Goal: Find contact information: Find contact information

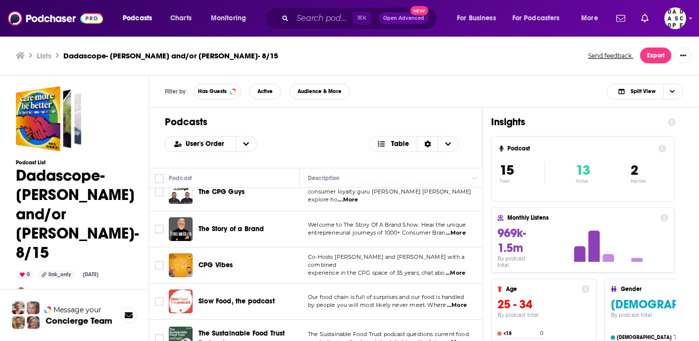
scroll to position [181, 0]
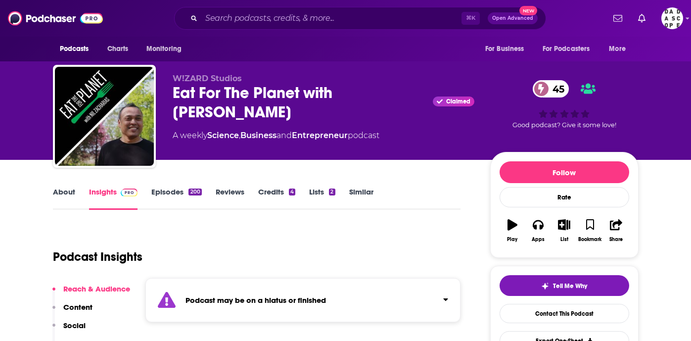
scroll to position [2, 0]
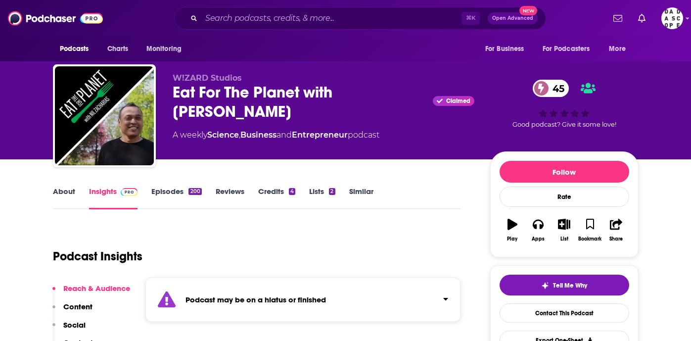
click at [182, 187] on link "Episodes 200" at bounding box center [176, 198] width 50 height 23
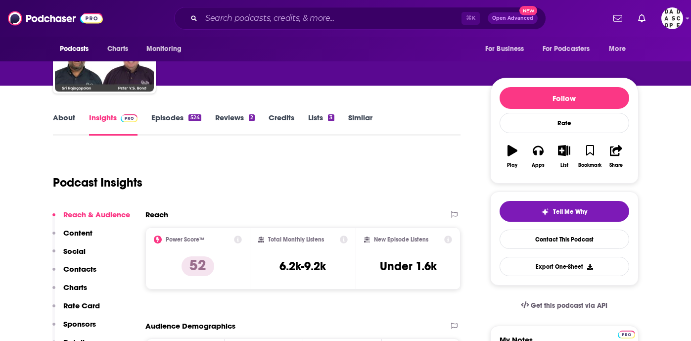
scroll to position [76, 0]
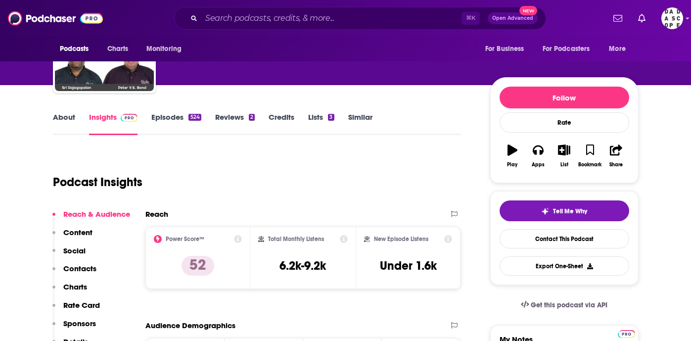
click at [181, 123] on link "Episodes 524" at bounding box center [175, 123] width 49 height 23
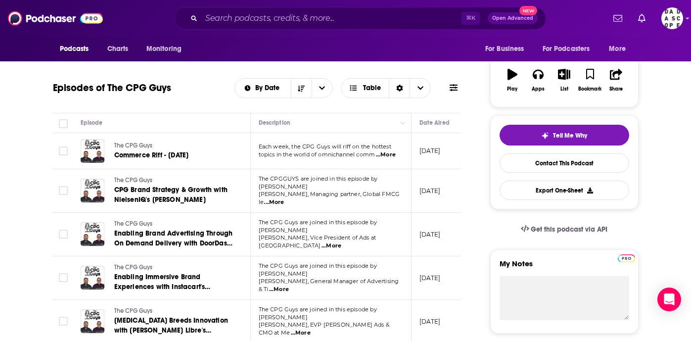
scroll to position [155, 0]
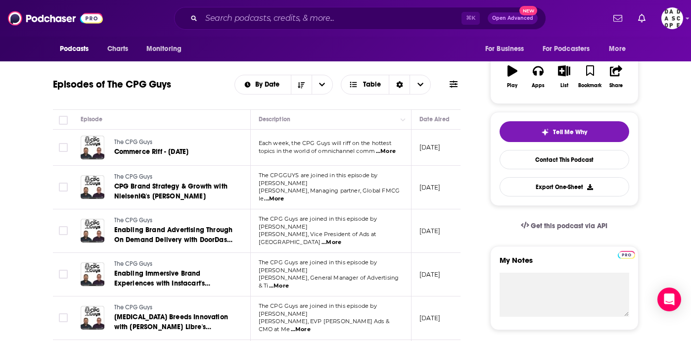
click at [311, 326] on span "...More" at bounding box center [301, 330] width 20 height 8
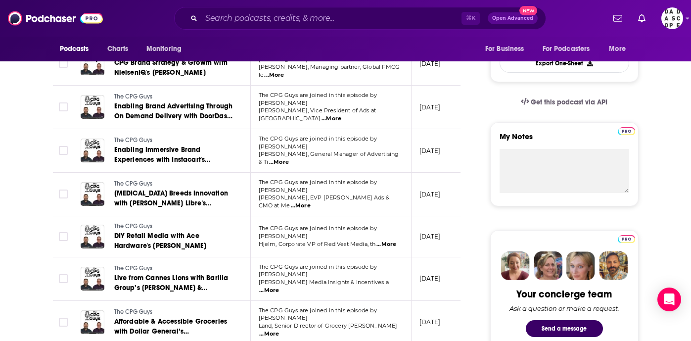
scroll to position [280, 0]
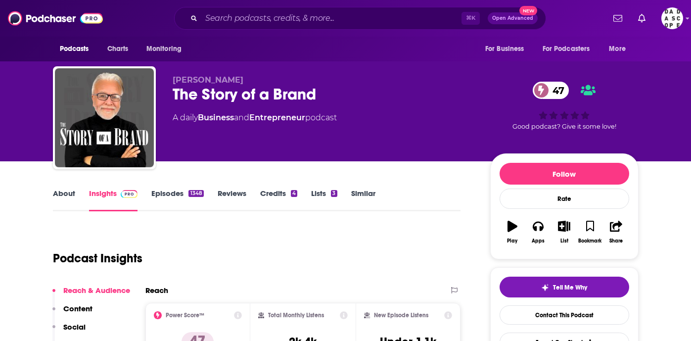
click at [183, 192] on link "Episodes 1348" at bounding box center [177, 199] width 52 height 23
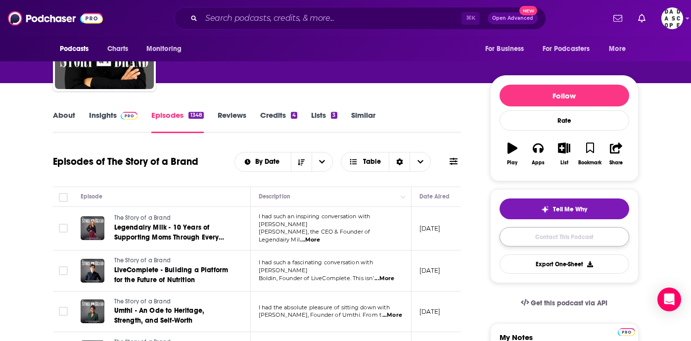
click at [525, 244] on link "Contact This Podcast" at bounding box center [565, 236] width 130 height 19
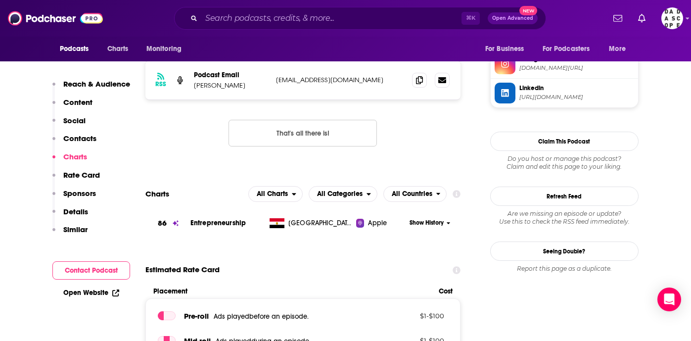
scroll to position [924, 0]
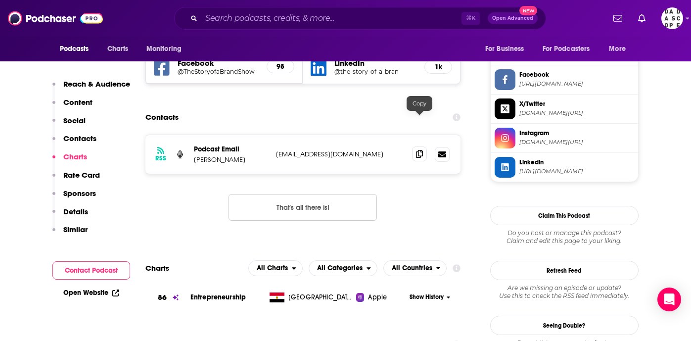
click at [415, 146] on span at bounding box center [419, 153] width 15 height 15
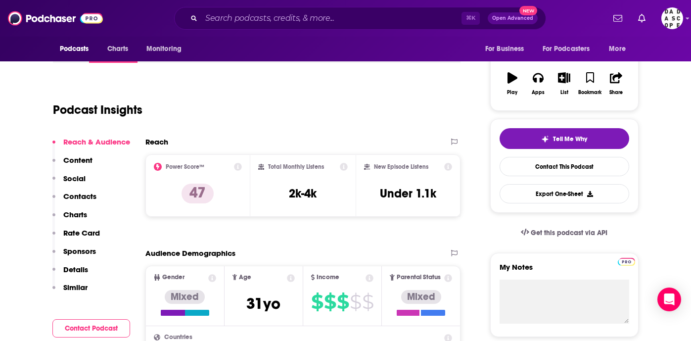
scroll to position [0, 0]
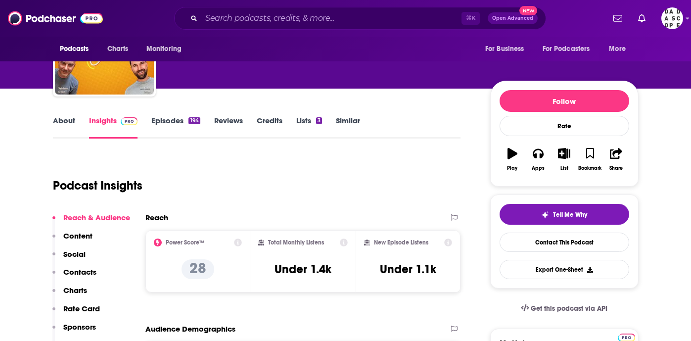
scroll to position [21, 0]
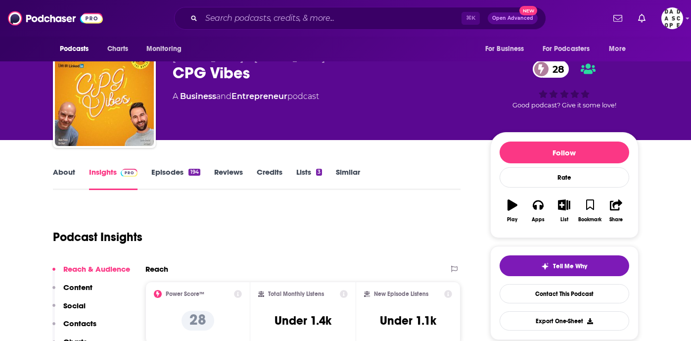
click at [176, 167] on link "Episodes 194" at bounding box center [175, 178] width 48 height 23
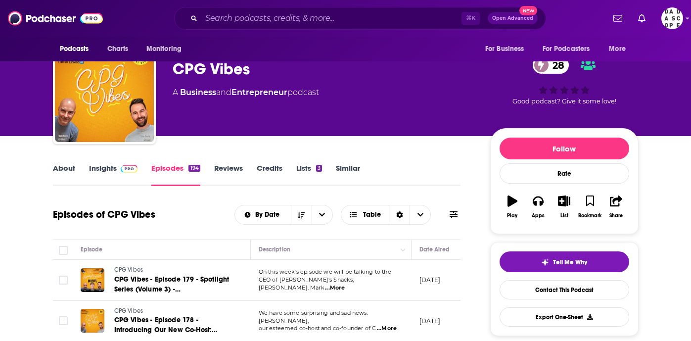
scroll to position [81, 0]
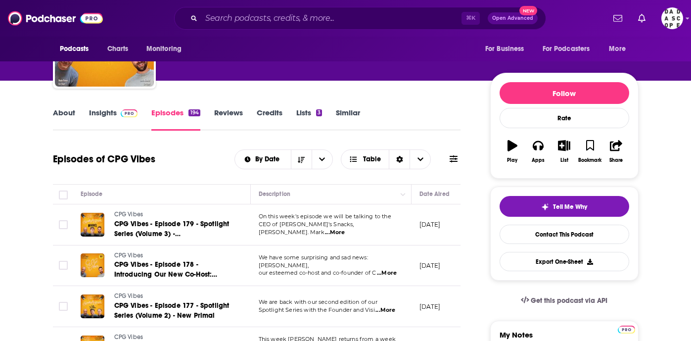
click at [389, 270] on span "...More" at bounding box center [387, 273] width 20 height 8
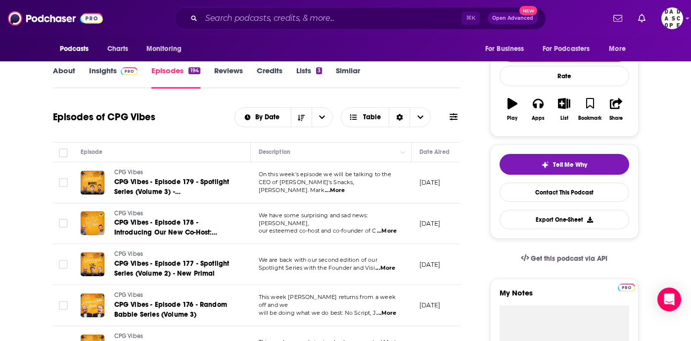
scroll to position [124, 0]
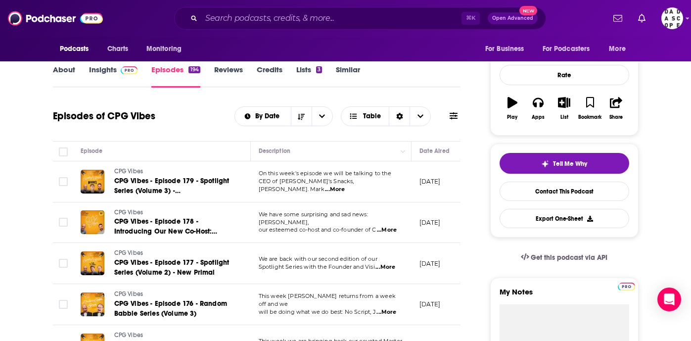
click at [391, 269] on span "...More" at bounding box center [385, 267] width 20 height 8
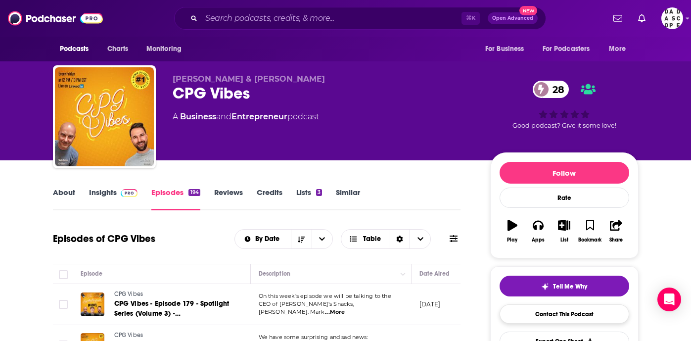
scroll to position [2, 0]
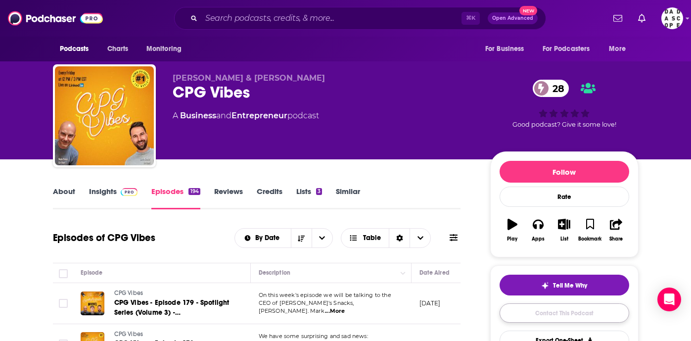
click at [551, 312] on link "Contact This Podcast" at bounding box center [565, 312] width 130 height 19
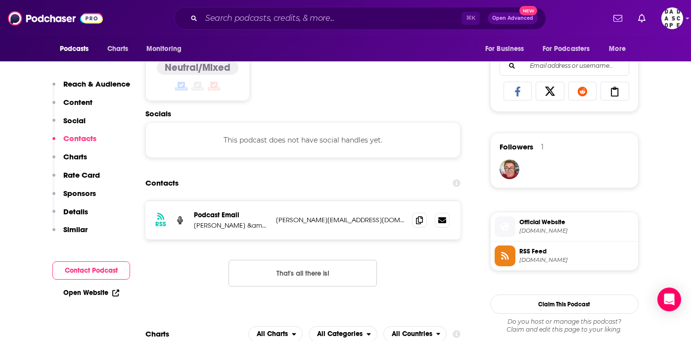
scroll to position [543, 0]
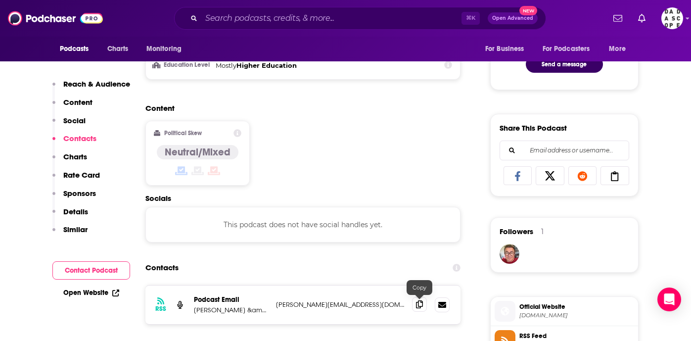
click at [421, 306] on icon at bounding box center [419, 304] width 7 height 8
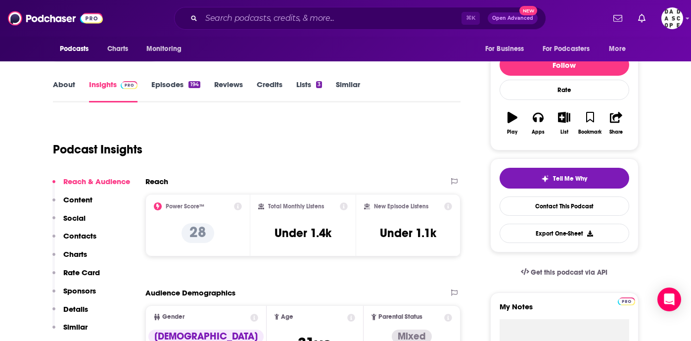
scroll to position [0, 0]
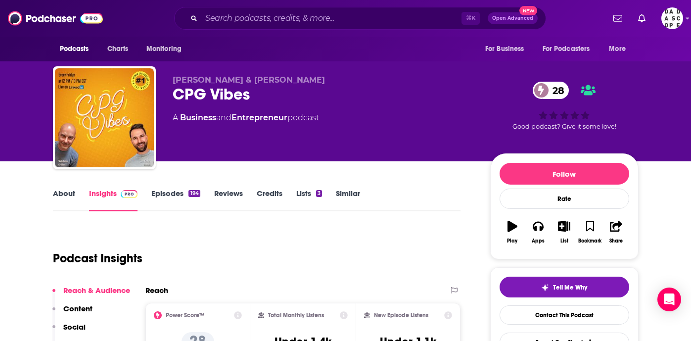
click at [180, 191] on link "Episodes 194" at bounding box center [175, 199] width 48 height 23
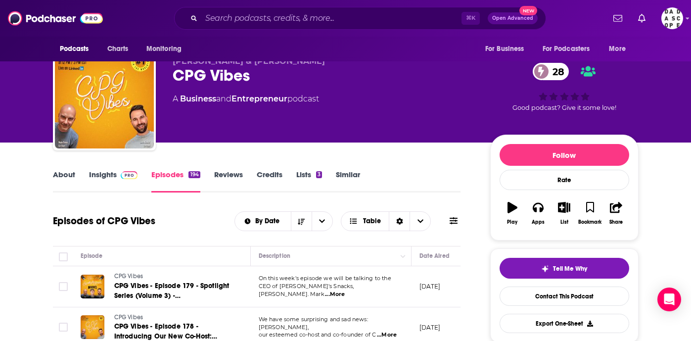
scroll to position [92, 0]
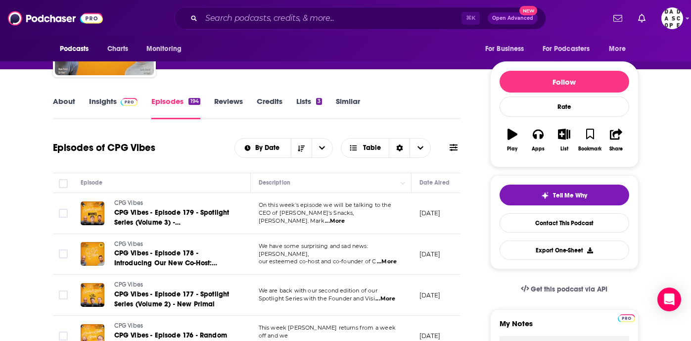
click at [390, 260] on span "...More" at bounding box center [387, 262] width 20 height 8
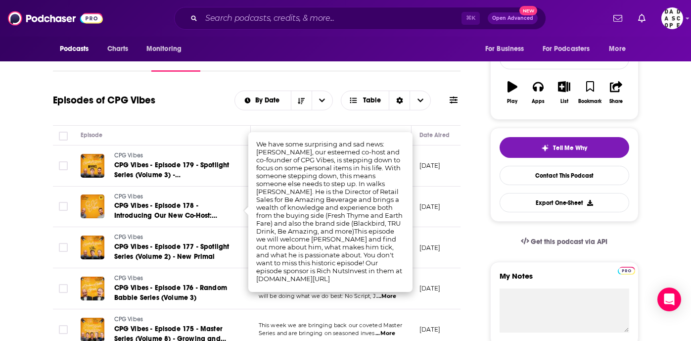
scroll to position [96, 0]
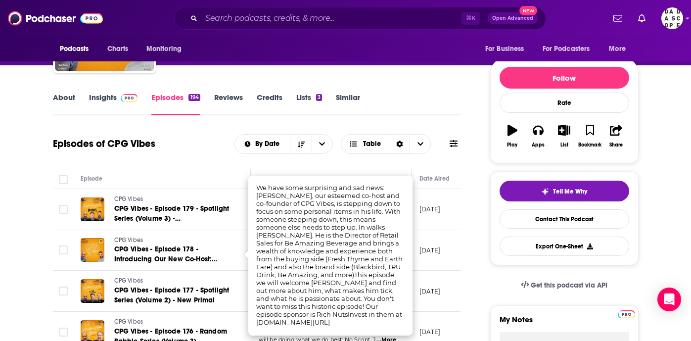
click at [55, 98] on link "About" at bounding box center [64, 104] width 22 height 23
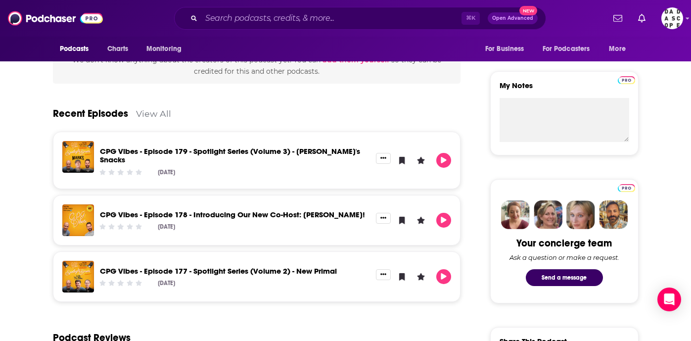
scroll to position [363, 0]
